Goal: Task Accomplishment & Management: Complete application form

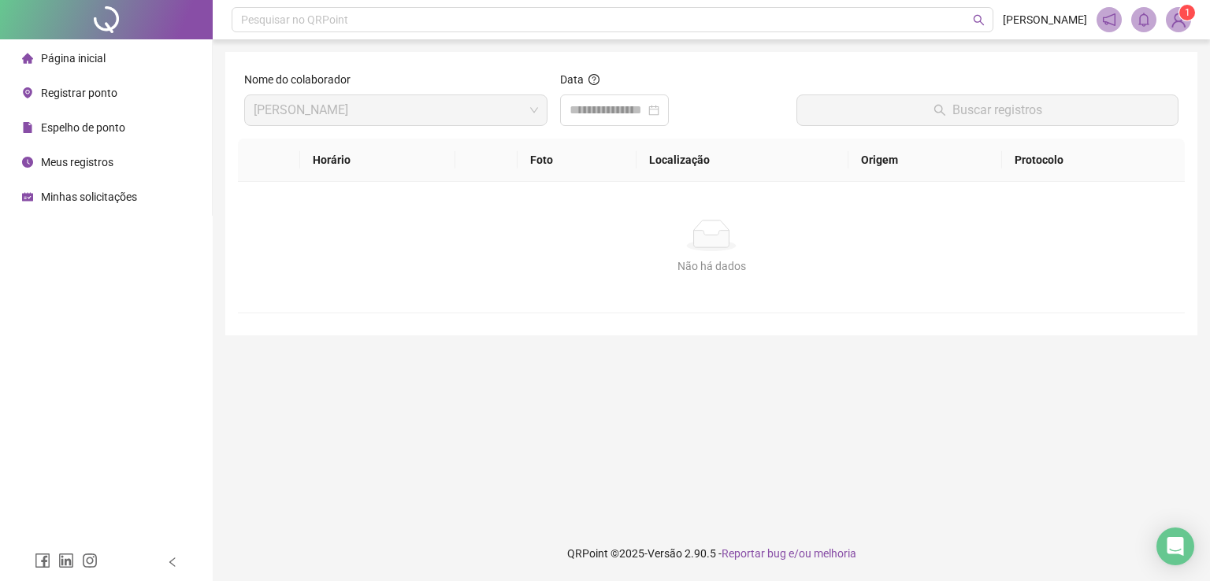
click at [54, 159] on span "Meus registros" at bounding box center [77, 162] width 72 height 13
click at [85, 93] on span "Registrar ponto" at bounding box center [79, 93] width 76 height 13
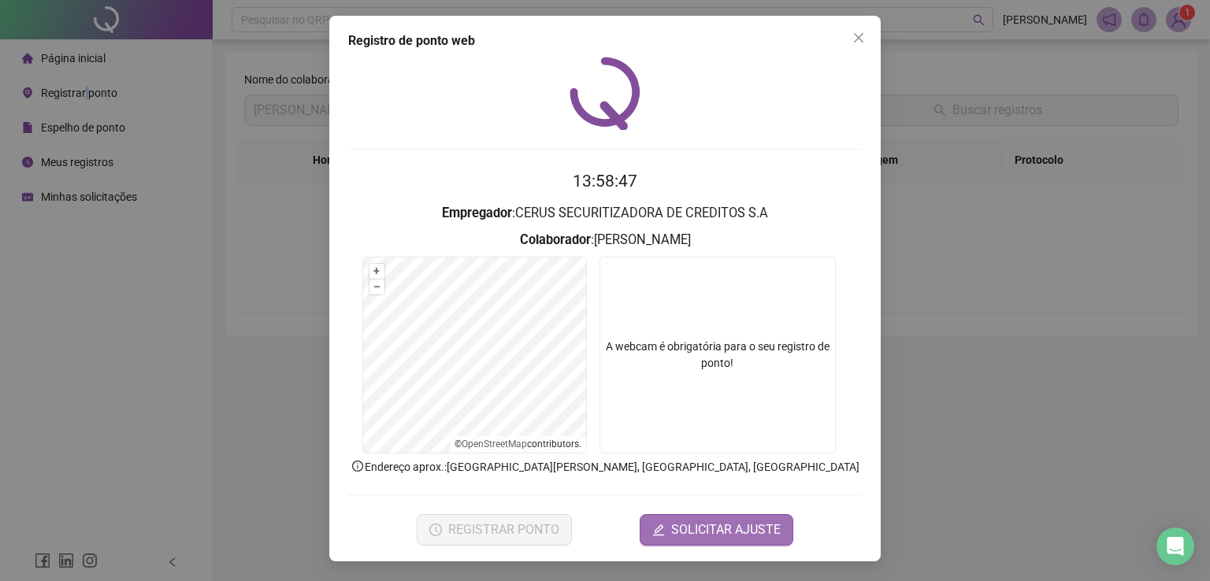
click at [702, 534] on span "SOLICITAR AJUSTE" at bounding box center [726, 530] width 110 height 19
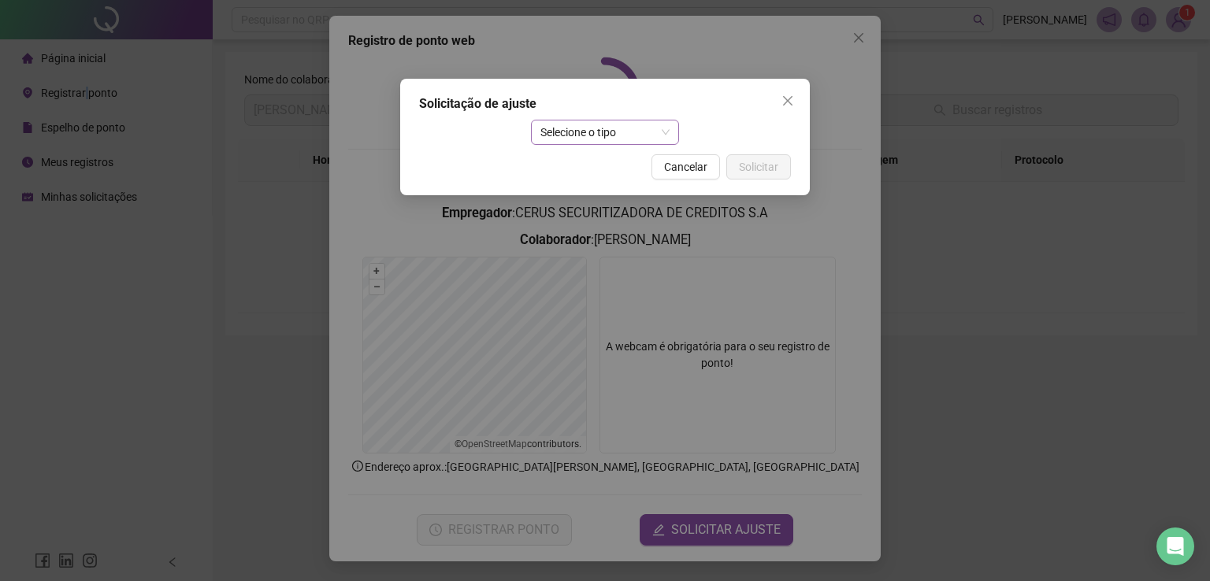
click at [574, 135] on span "Selecione o tipo" at bounding box center [605, 133] width 130 height 24
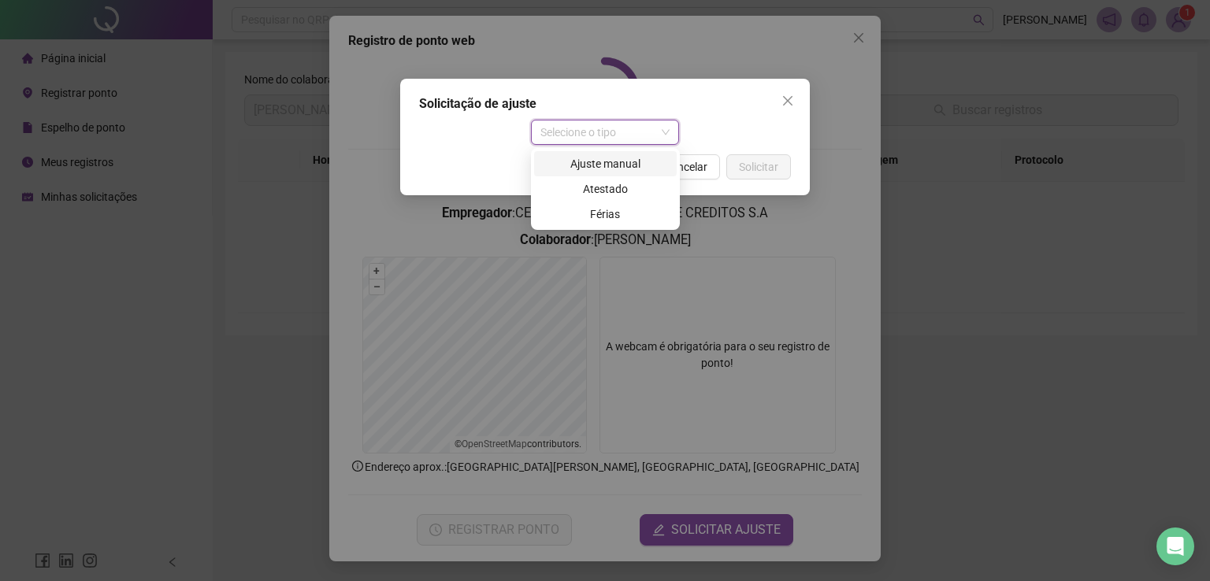
click at [578, 162] on div "Ajuste manual" at bounding box center [606, 163] width 124 height 17
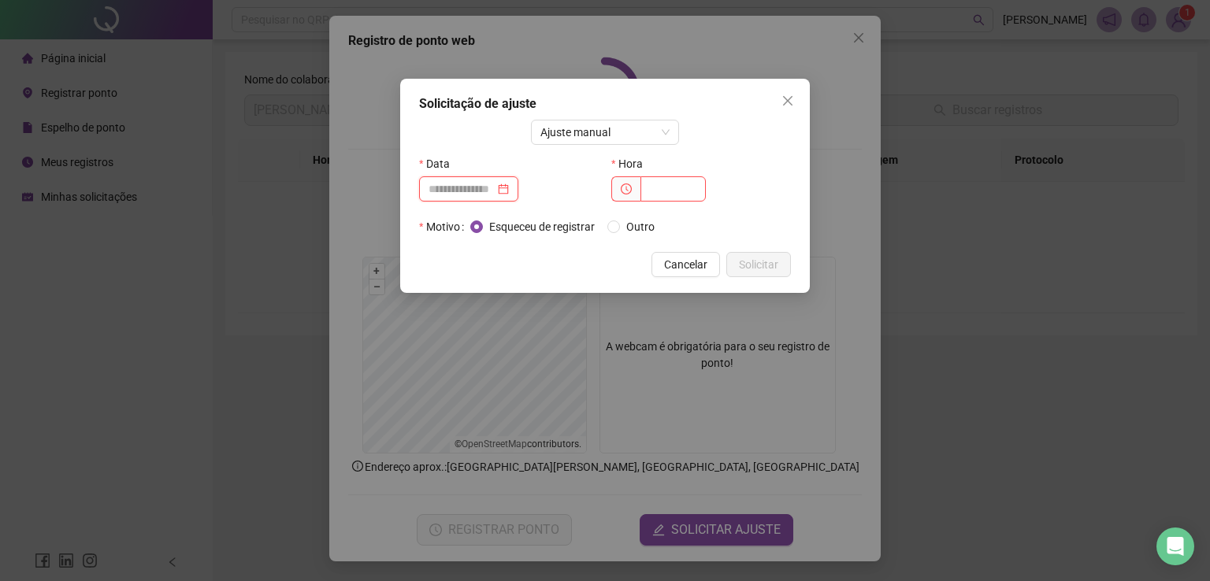
click at [485, 187] on input at bounding box center [462, 188] width 66 height 17
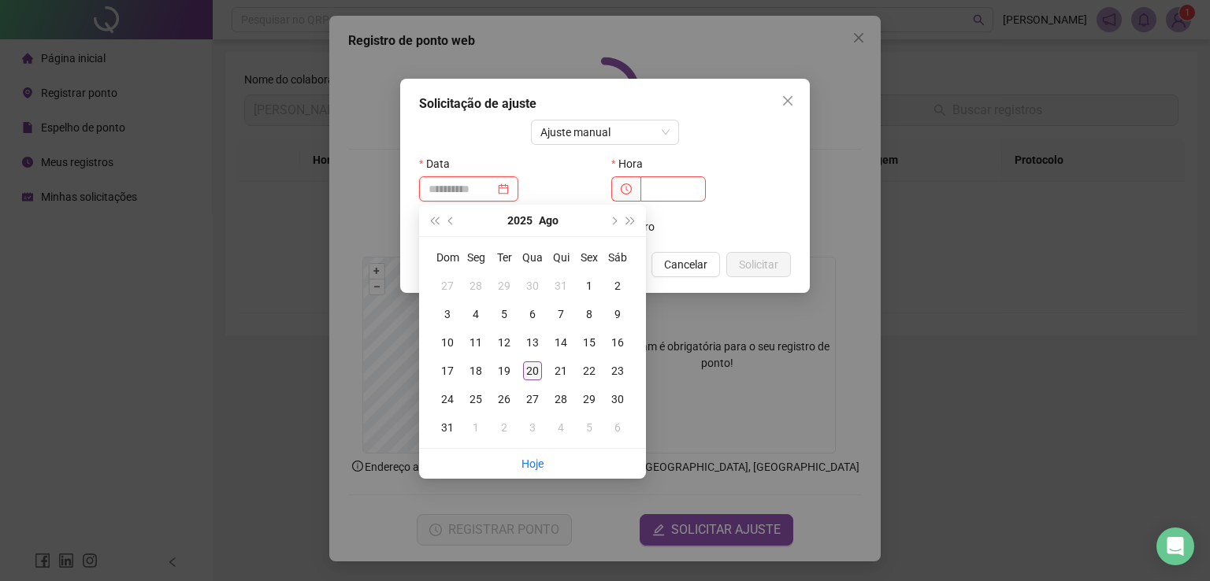
type input "**********"
click at [535, 380] on div "20" at bounding box center [532, 371] width 19 height 19
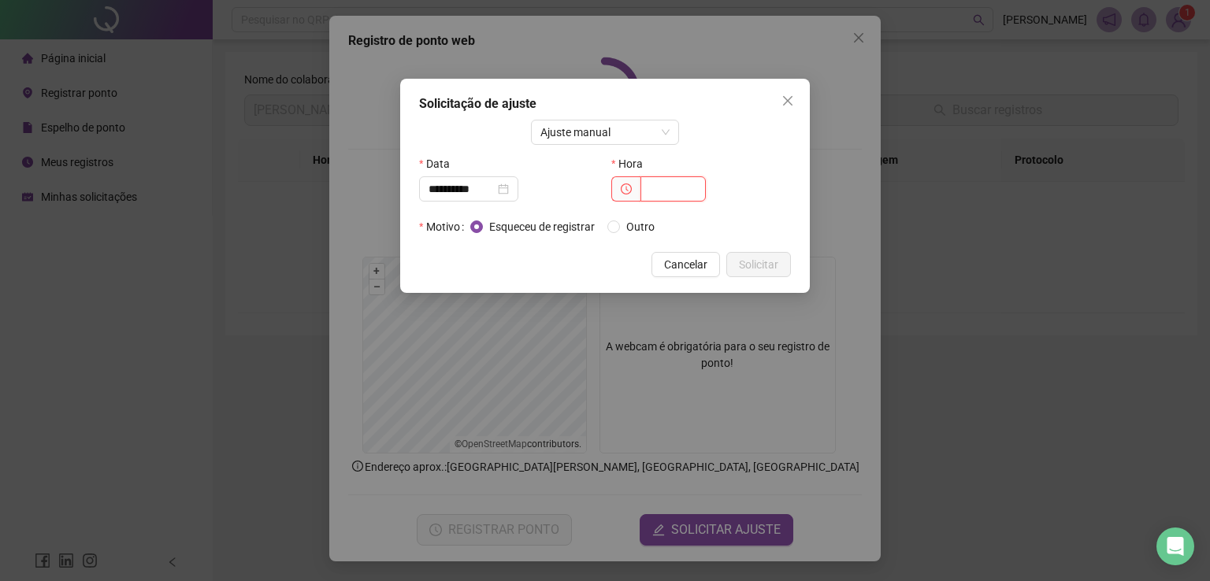
click at [661, 194] on input "text" at bounding box center [673, 188] width 65 height 25
type input "*"
type input "*****"
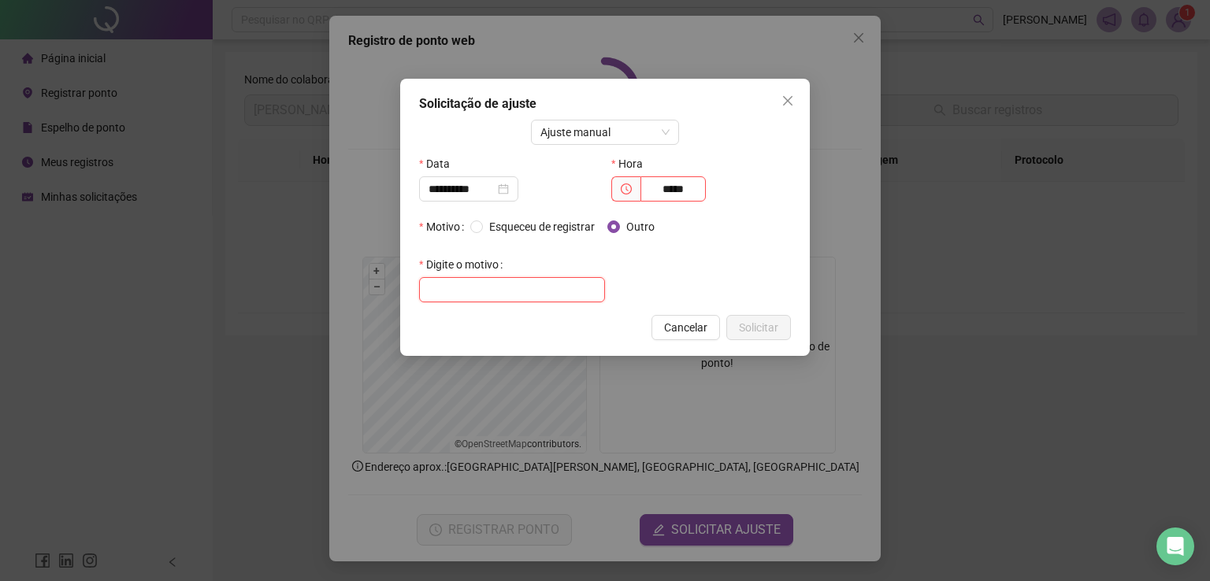
click at [522, 287] on input "text" at bounding box center [512, 289] width 186 height 25
type input "**********"
click at [769, 325] on span "Solicitar" at bounding box center [758, 327] width 39 height 17
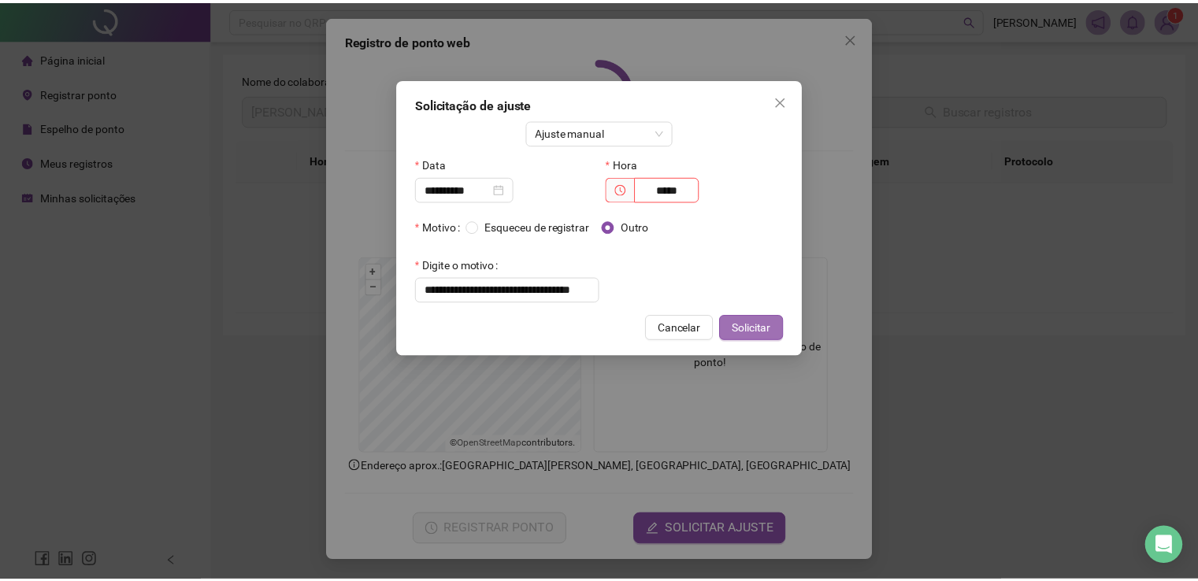
scroll to position [0, 0]
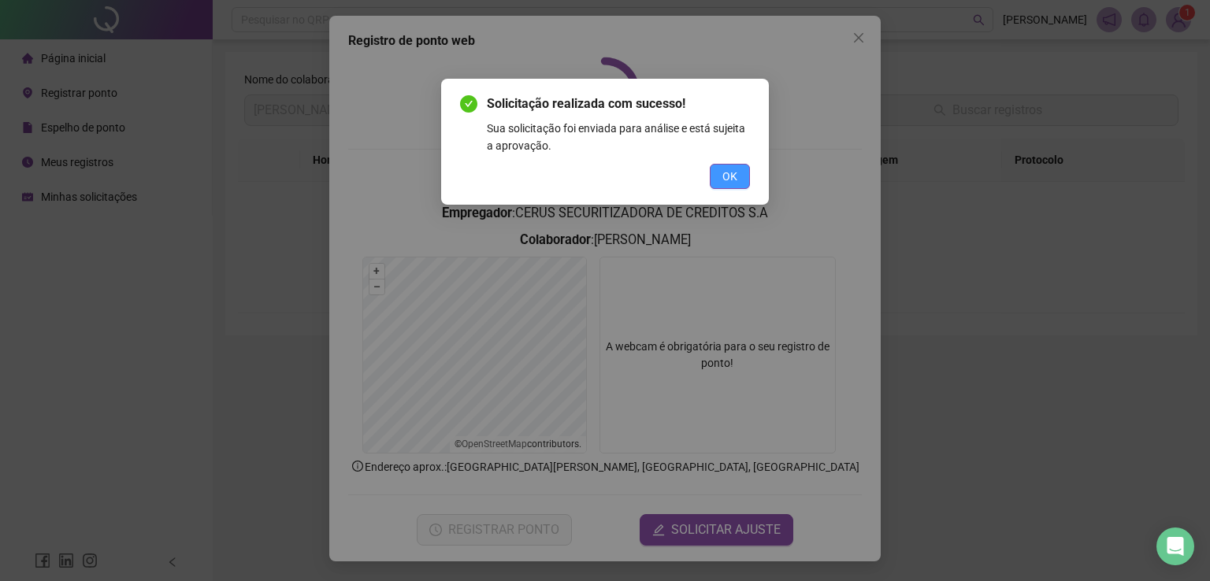
click at [737, 165] on button "OK" at bounding box center [730, 176] width 40 height 25
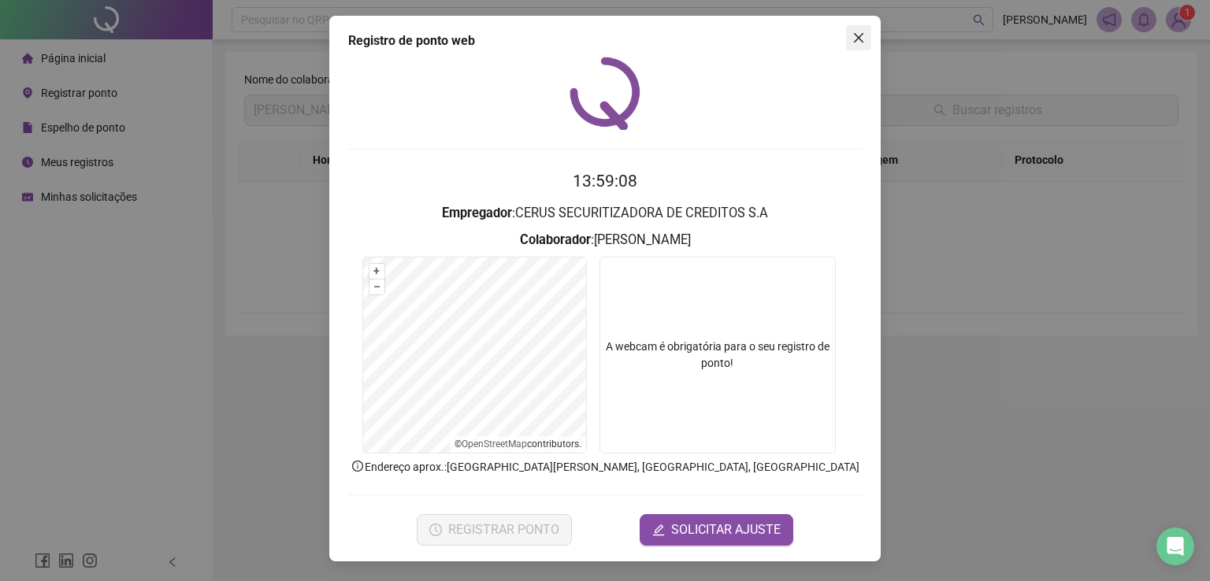
click at [858, 43] on icon "close" at bounding box center [858, 38] width 13 height 13
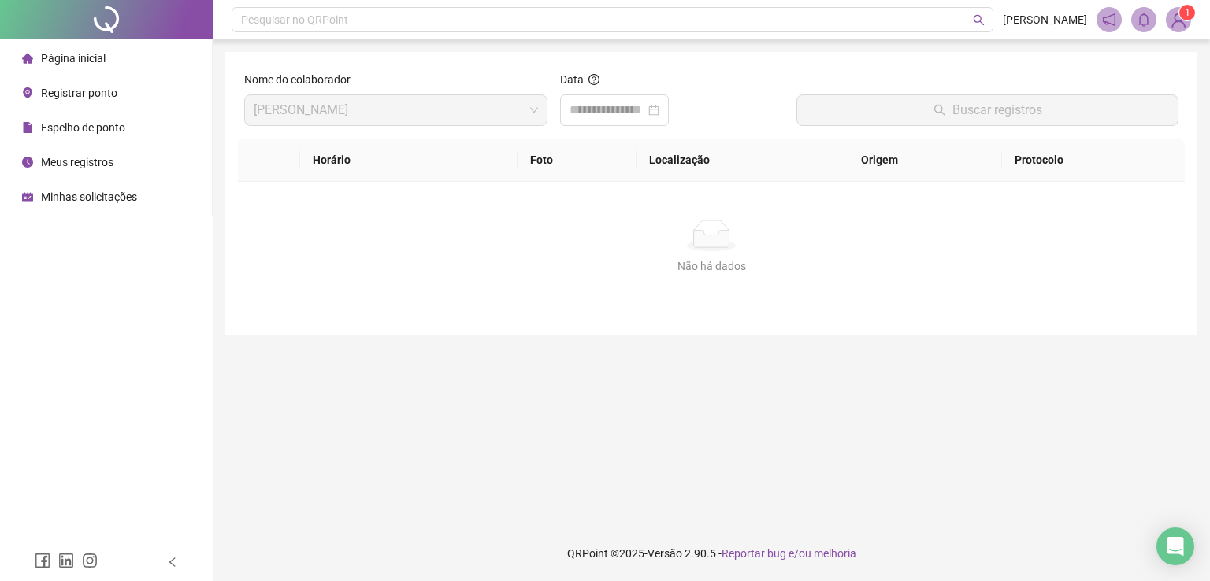
click at [91, 161] on span "Meus registros" at bounding box center [77, 162] width 72 height 13
click at [98, 199] on span "Minhas solicitações" at bounding box center [89, 197] width 96 height 13
